Goal: Information Seeking & Learning: Learn about a topic

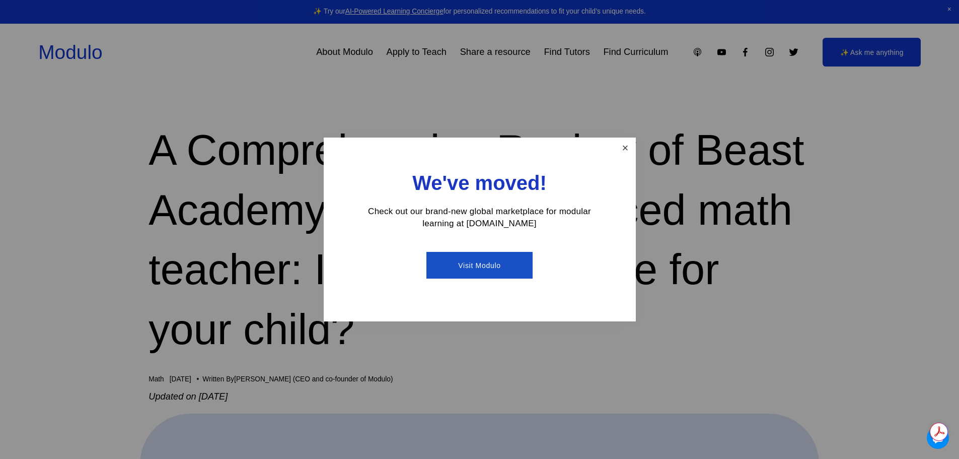
click at [621, 149] on link "Close" at bounding box center [625, 148] width 18 height 18
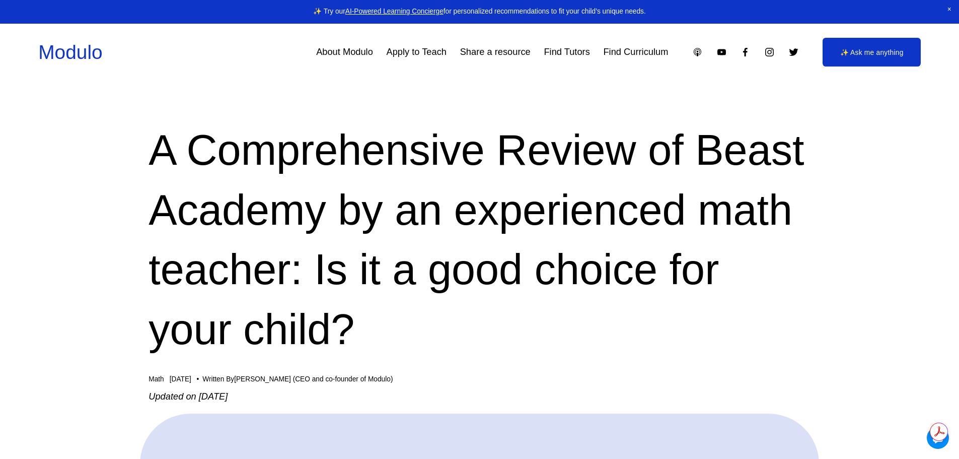
drag, startPoint x: 132, startPoint y: 171, endPoint x: 489, endPoint y: 386, distance: 416.7
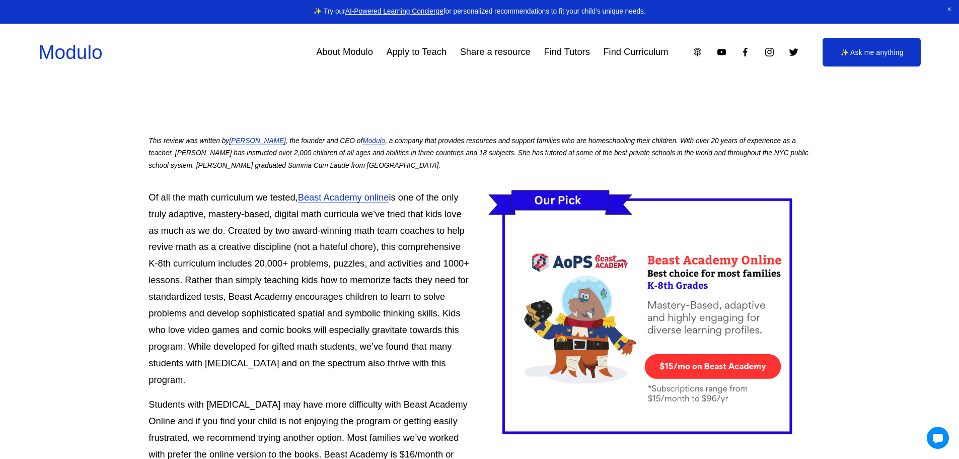
scroll to position [705, 0]
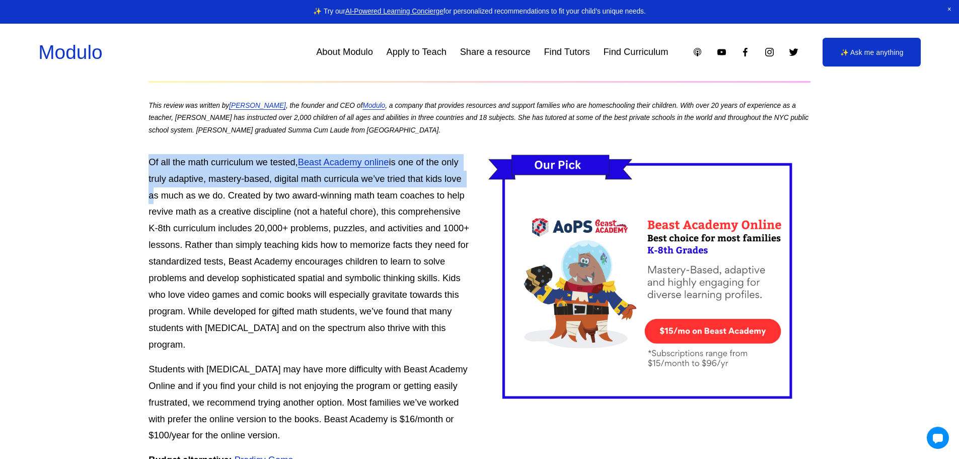
drag, startPoint x: 133, startPoint y: 167, endPoint x: 133, endPoint y: 193, distance: 26.2
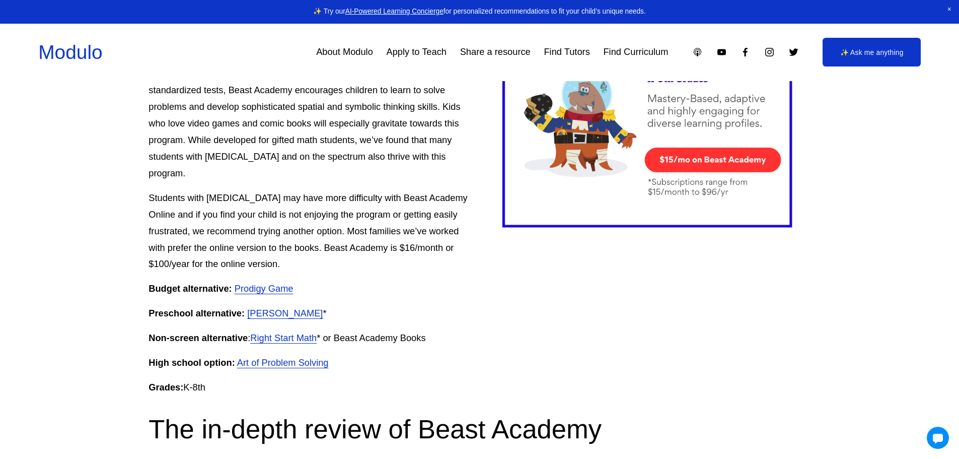
scroll to position [1007, 0]
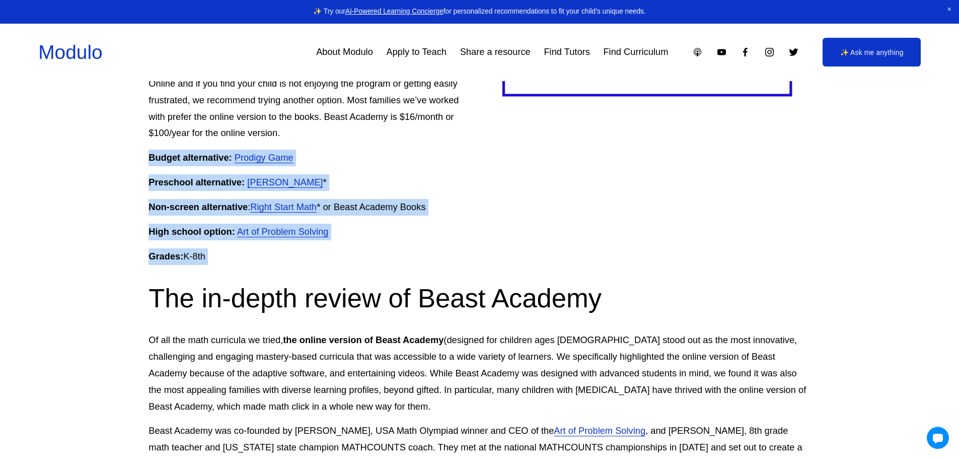
drag, startPoint x: 135, startPoint y: 138, endPoint x: 138, endPoint y: 271, distance: 133.5
drag, startPoint x: 125, startPoint y: 263, endPoint x: 131, endPoint y: 141, distance: 122.0
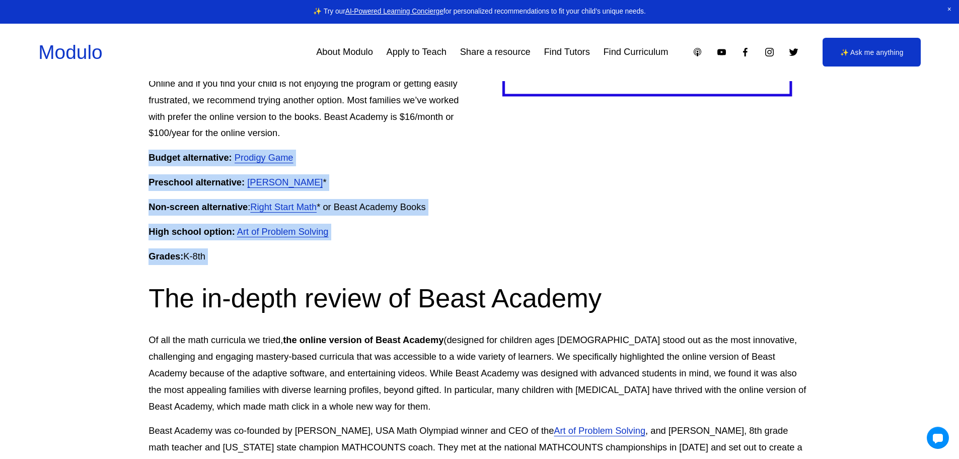
drag, startPoint x: 131, startPoint y: 141, endPoint x: 102, endPoint y: 263, distance: 125.9
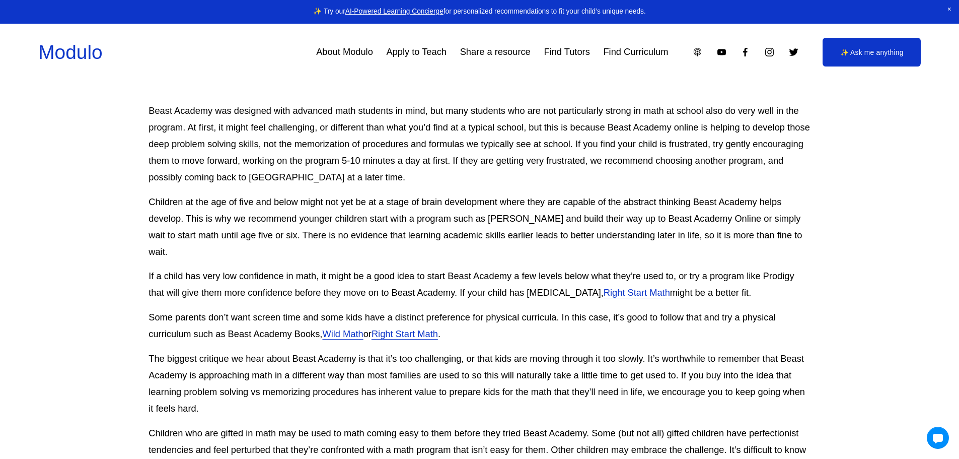
scroll to position [2316, 0]
